Goal: Register for event/course

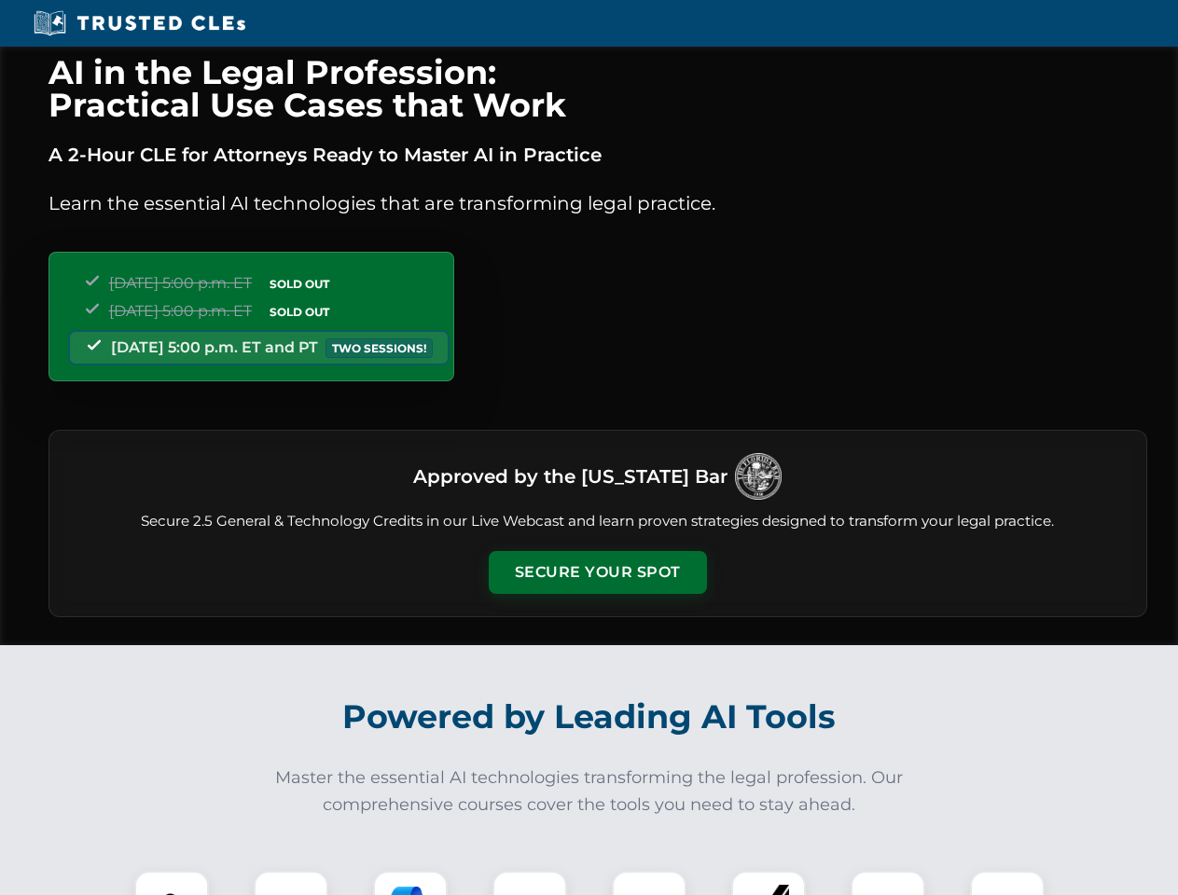
click at [597, 573] on button "Secure Your Spot" at bounding box center [598, 572] width 218 height 43
click at [172, 883] on img at bounding box center [172, 908] width 54 height 54
click at [291, 883] on div at bounding box center [291, 908] width 75 height 75
click at [410, 883] on div at bounding box center [410, 908] width 75 height 75
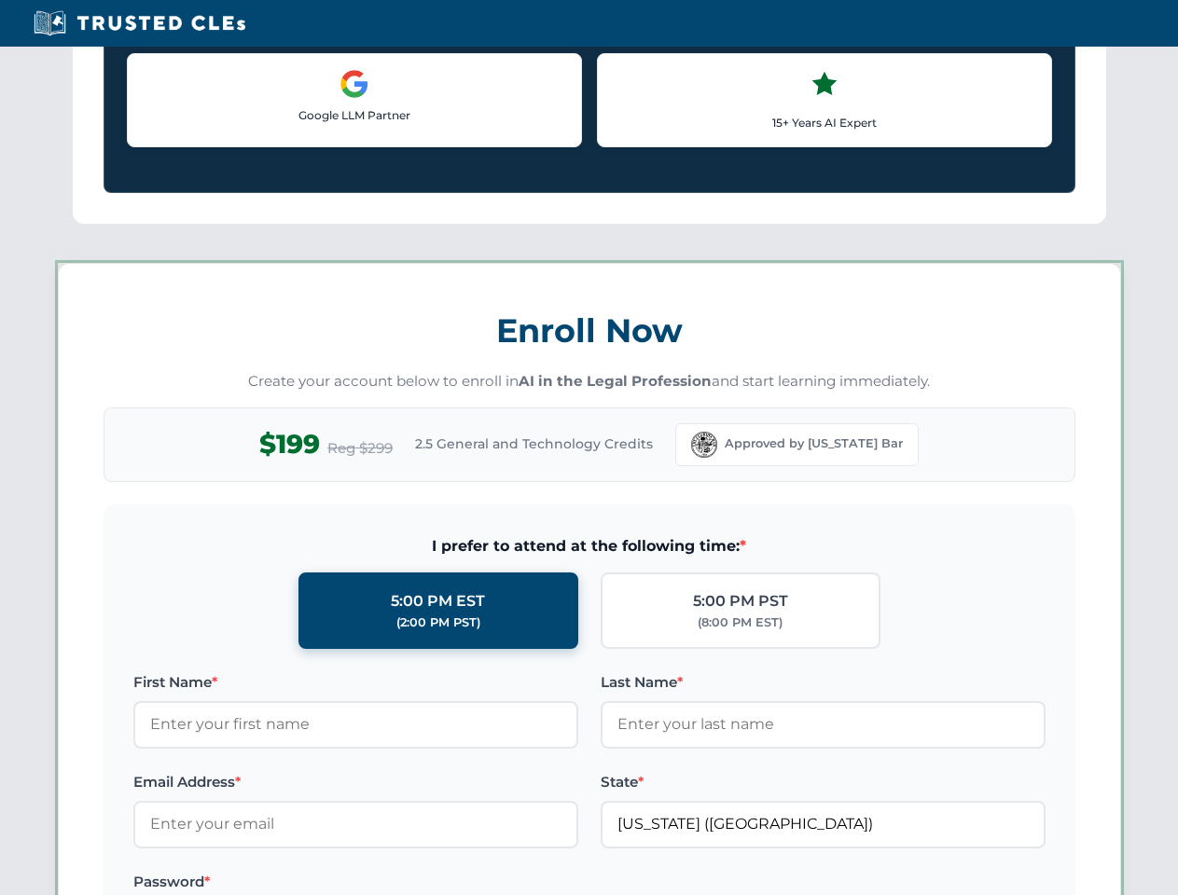
click at [649, 883] on div "AI in the Legal Profession: Practical Use Cases that Work A 2-Hour CLE for Atto…" at bounding box center [589, 873] width 1178 height 4363
